Goal: Book appointment/travel/reservation

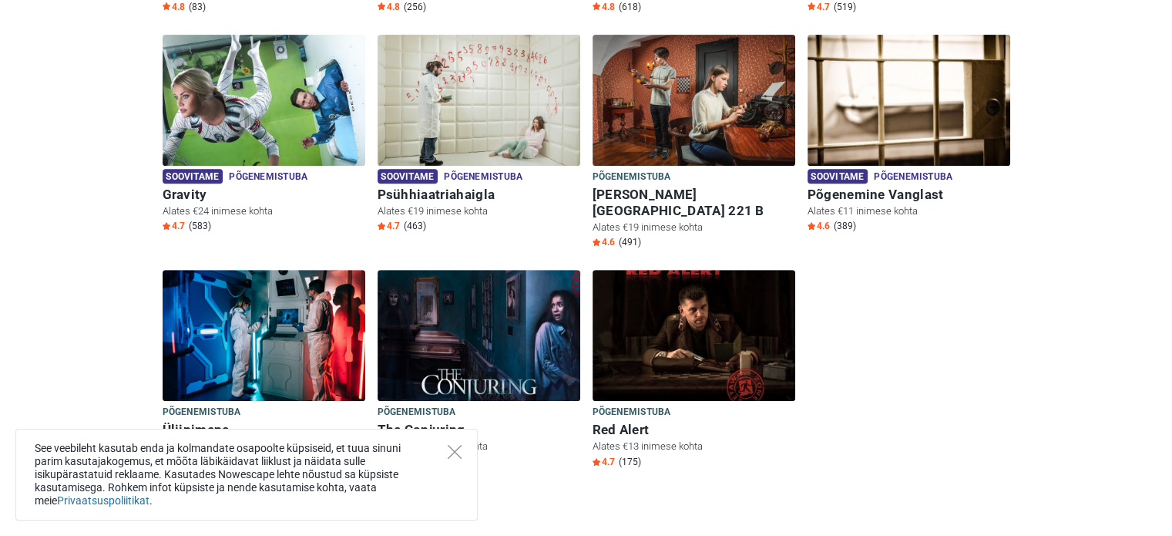
scroll to position [693, 0]
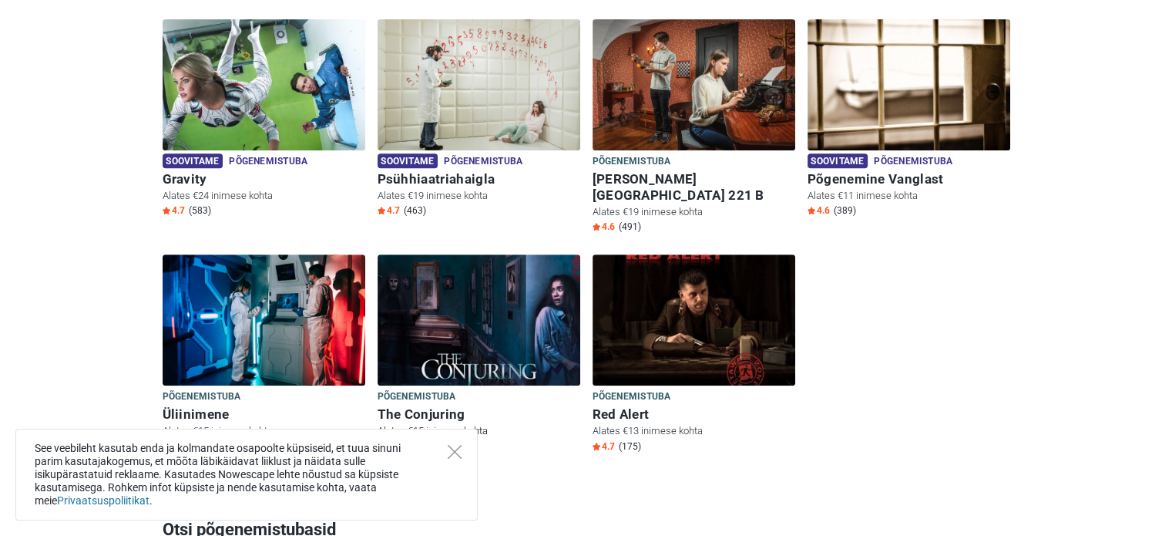
click at [456, 312] on img at bounding box center [479, 319] width 203 height 131
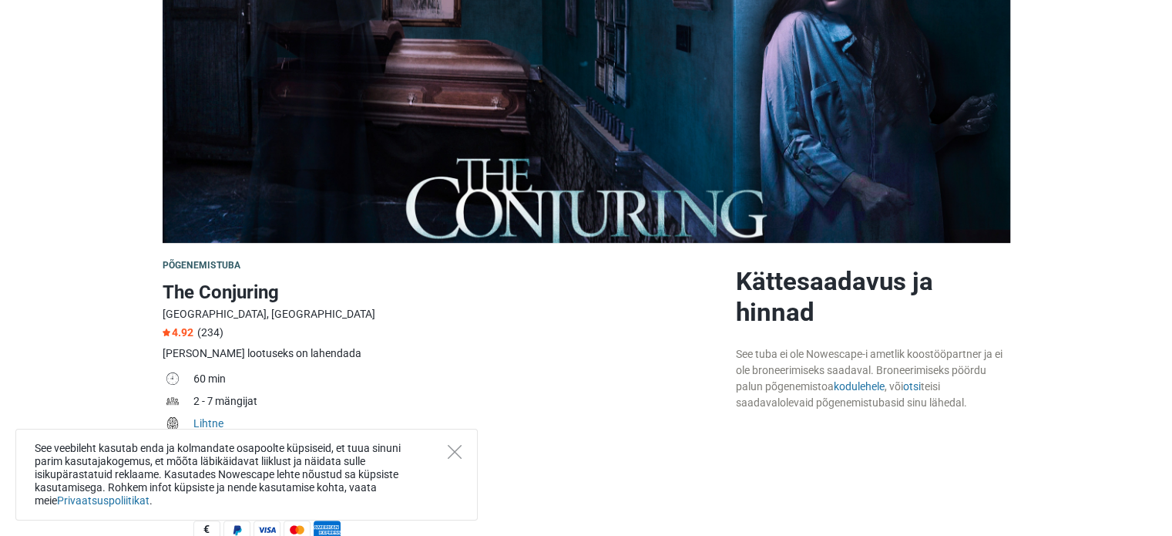
scroll to position [231, 0]
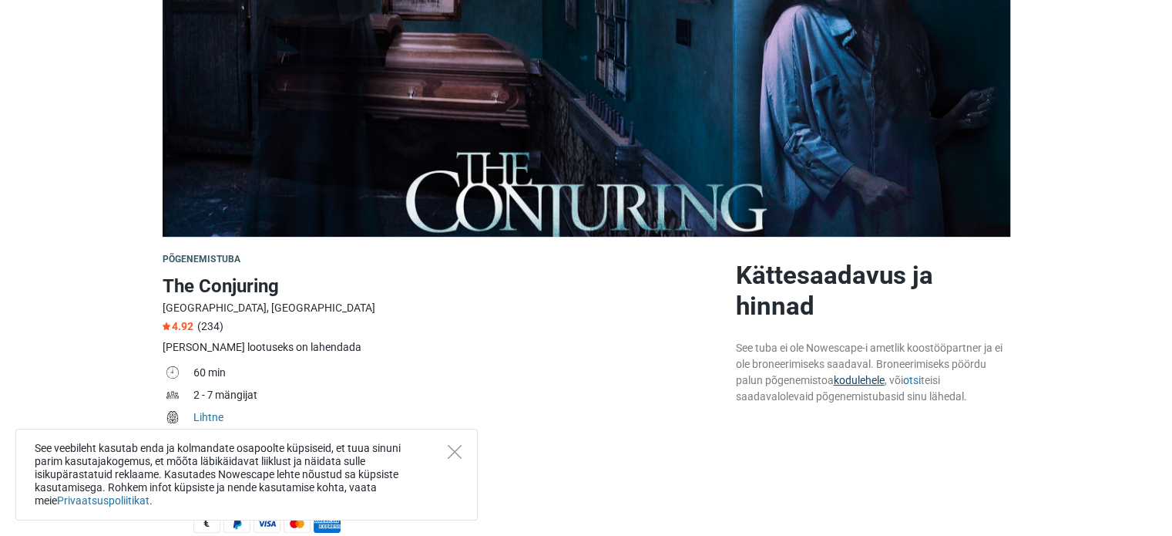
click at [851, 381] on link "kodulehele" at bounding box center [859, 380] width 51 height 12
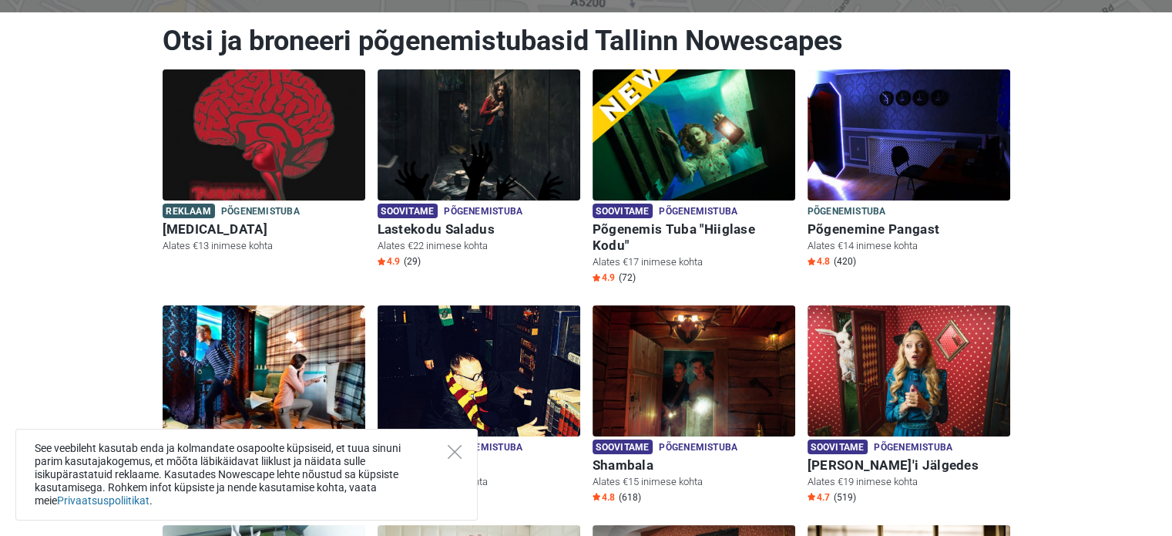
scroll to position [154, 0]
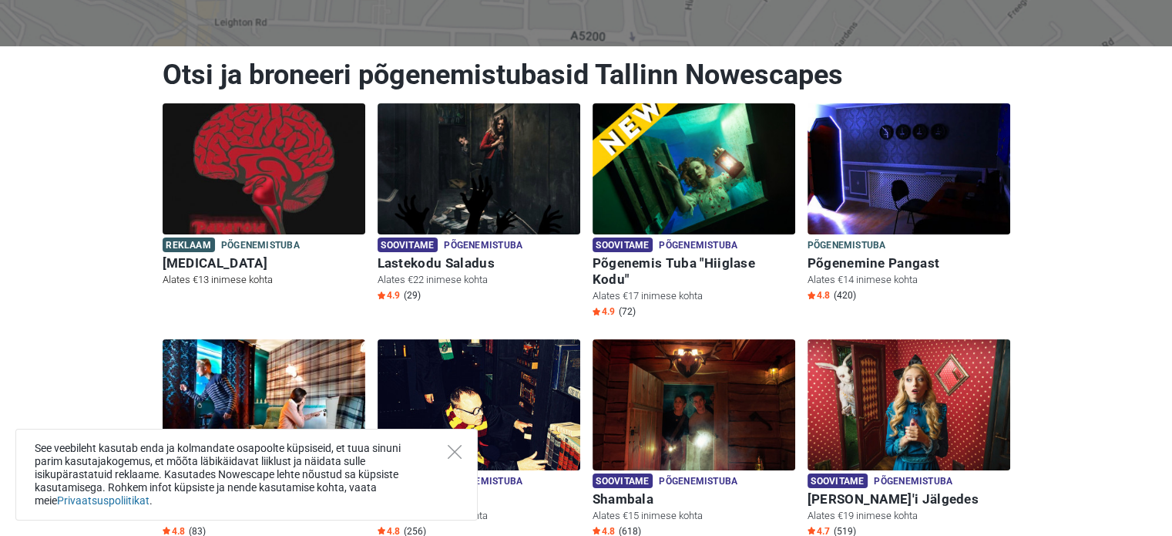
click at [290, 188] on img at bounding box center [264, 168] width 203 height 131
drag, startPoint x: 243, startPoint y: 76, endPoint x: 729, endPoint y: 78, distance: 485.4
click at [729, 78] on h1 "Otsi ja broneeri põgenemistubasid Tallinn Nowescapes" at bounding box center [587, 75] width 848 height 34
click at [725, 78] on h1 "Otsi ja broneeri põgenemistubasid Tallinn Nowescapes" at bounding box center [587, 75] width 848 height 34
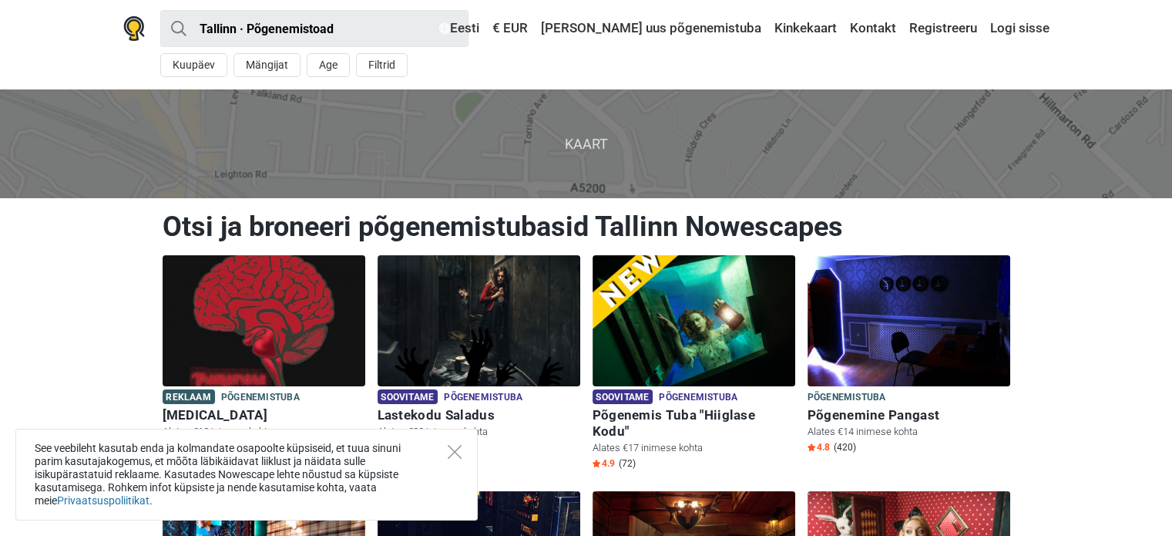
scroll to position [0, 0]
